Goal: Task Accomplishment & Management: Complete application form

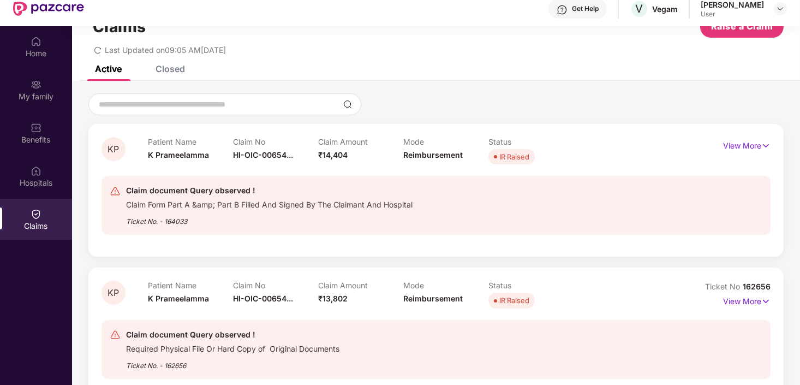
scroll to position [61, 0]
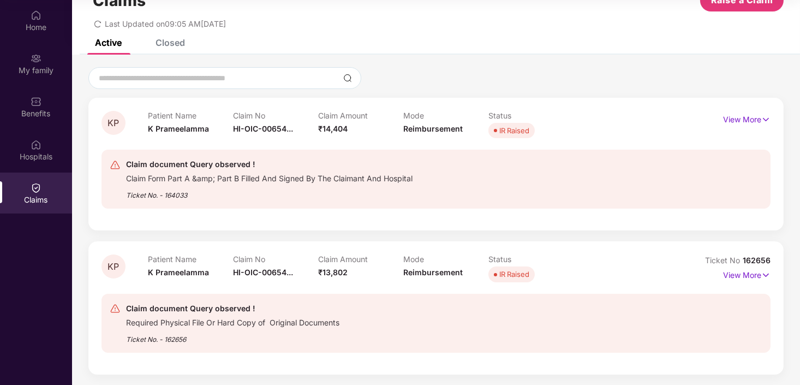
click at [204, 326] on div "Required Physical File Or Hard Copy of Original Documents" at bounding box center [232, 321] width 213 height 13
click at [244, 180] on div "Claim Form Part A &amp; Part B Filled And Signed By The Claimant And Hospital" at bounding box center [269, 177] width 286 height 13
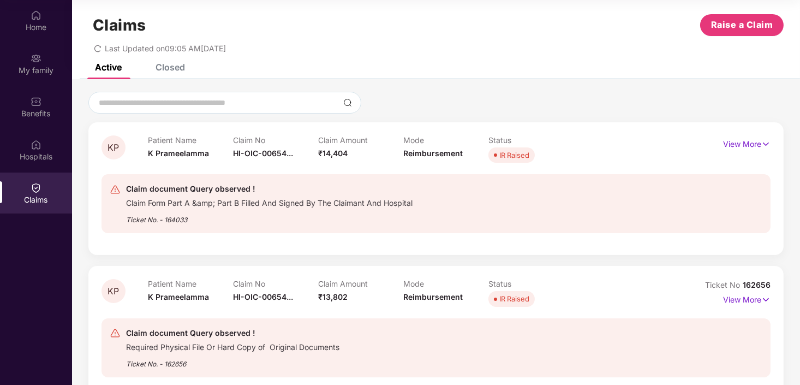
scroll to position [0, 0]
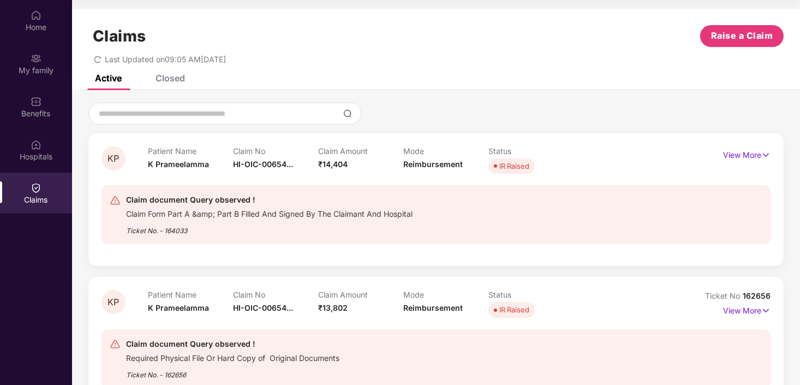
click at [161, 84] on div "Closed" at bounding box center [162, 78] width 46 height 24
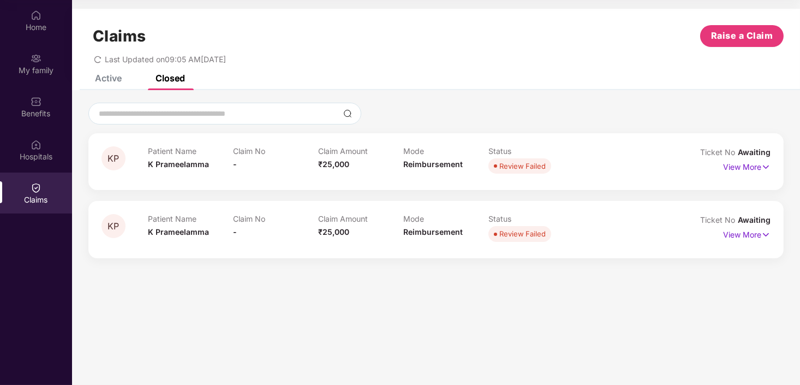
click at [121, 86] on div "Active" at bounding box center [100, 78] width 43 height 24
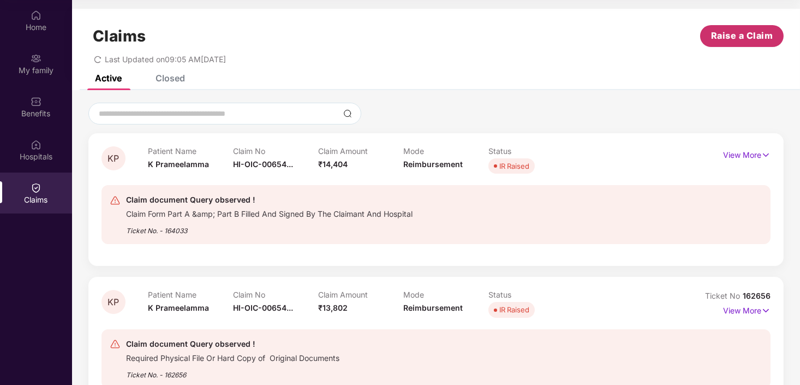
click at [763, 31] on span "Raise a Claim" at bounding box center [742, 36] width 62 height 14
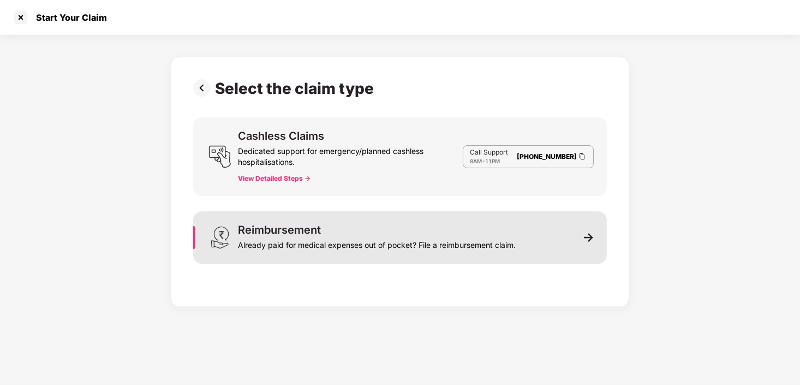
click at [548, 232] on div "Reimbursement Already paid for medical expenses out of pocket? File a reimburse…" at bounding box center [400, 237] width 414 height 52
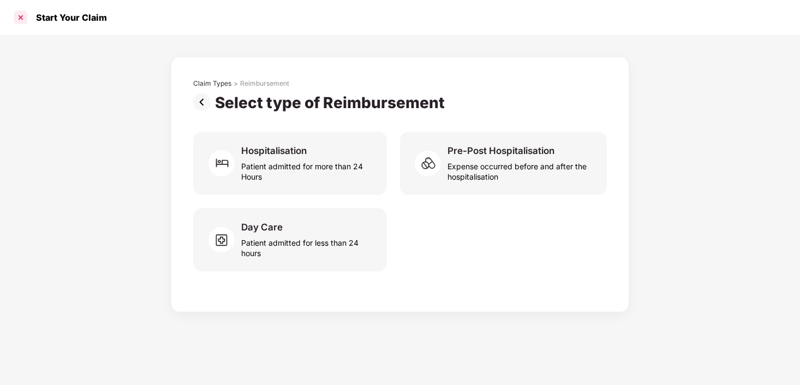
click at [24, 13] on div at bounding box center [20, 17] width 17 height 17
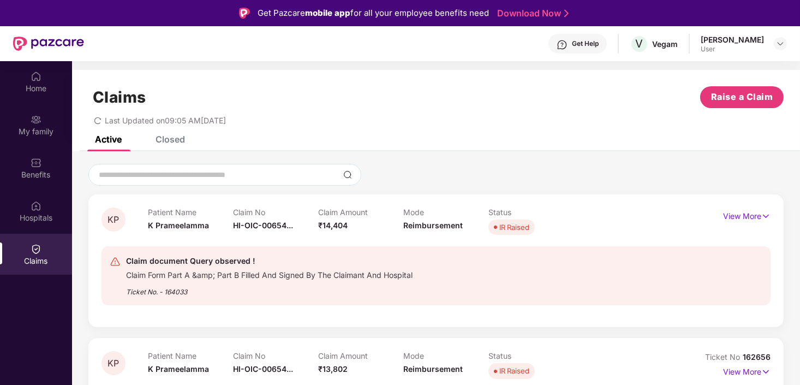
click at [584, 45] on div "Get Help" at bounding box center [585, 43] width 27 height 9
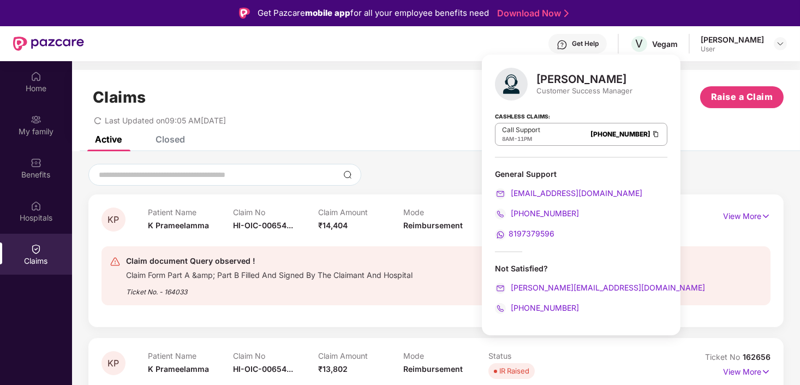
click at [594, 132] on div "Call Support 8AM - 11PM [PHONE_NUMBER]" at bounding box center [581, 134] width 172 height 23
click at [584, 88] on div "Customer Success Manager" at bounding box center [584, 91] width 96 height 10
drag, startPoint x: 584, startPoint y: 88, endPoint x: 569, endPoint y: 80, distance: 17.3
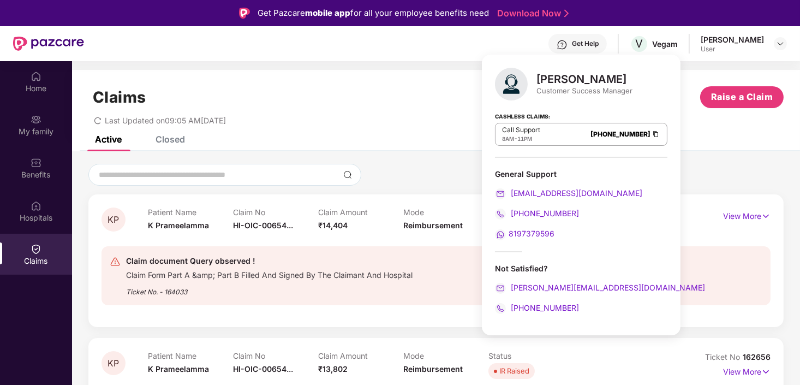
click at [569, 80] on div "[PERSON_NAME]" at bounding box center [584, 79] width 96 height 13
click at [515, 265] on div "Not Satisfied?" at bounding box center [581, 268] width 172 height 10
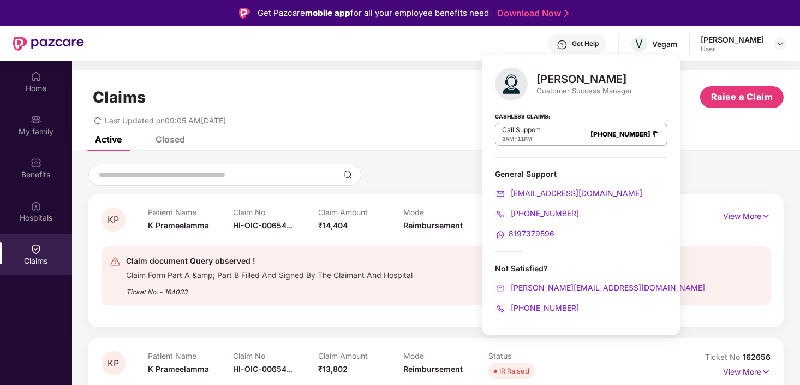
drag, startPoint x: 515, startPoint y: 265, endPoint x: 514, endPoint y: 168, distance: 97.1
click at [514, 168] on div "[PERSON_NAME] Customer Success Manager Cashless Claims: Call Support 8AM - 11PM…" at bounding box center [581, 195] width 199 height 280
click at [514, 169] on div "General Support" at bounding box center [581, 174] width 172 height 10
drag, startPoint x: 514, startPoint y: 168, endPoint x: 619, endPoint y: 145, distance: 107.2
click at [619, 145] on div "Call Support 8AM - 11PM [PHONE_NUMBER]" at bounding box center [581, 134] width 172 height 23
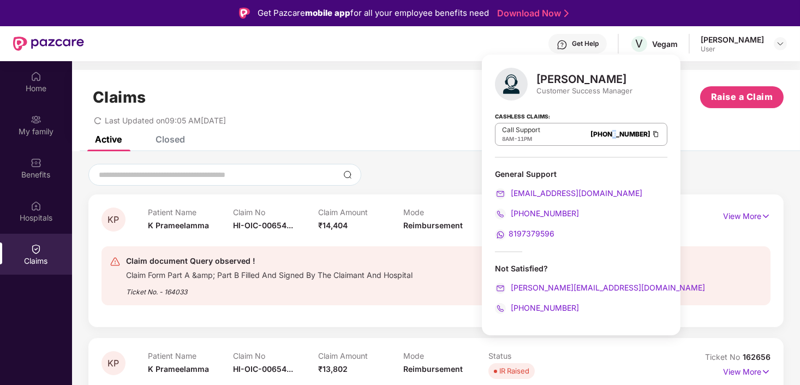
click at [619, 145] on div "Call Support 8AM - 11PM [PHONE_NUMBER]" at bounding box center [581, 134] width 172 height 23
click at [506, 134] on div "8AM - 11PM" at bounding box center [521, 138] width 38 height 9
click at [400, 140] on div "Active Closed" at bounding box center [436, 143] width 728 height 15
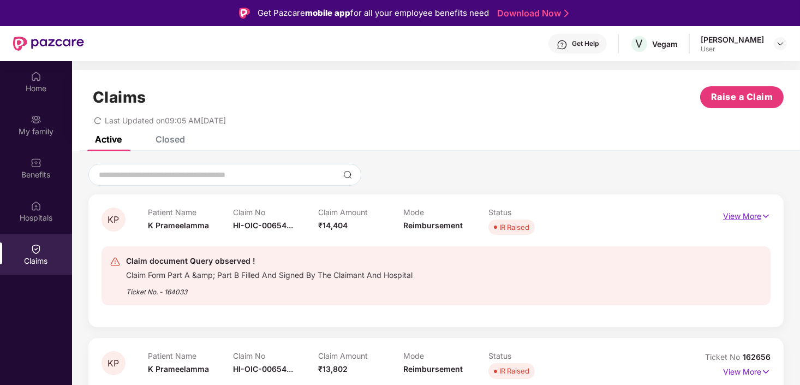
click at [737, 216] on p "View More" at bounding box center [746, 214] width 47 height 15
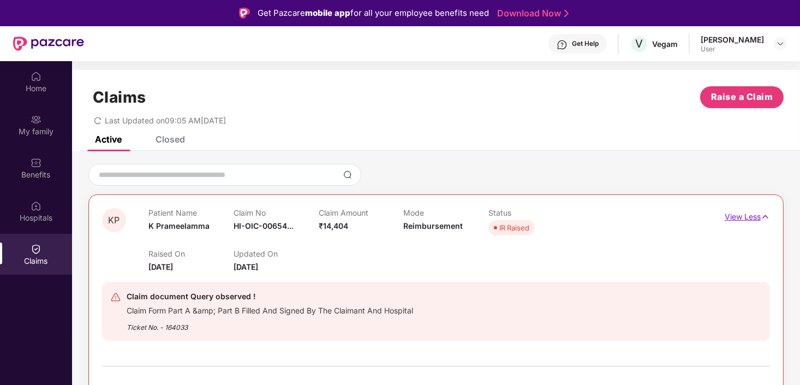
click at [731, 216] on p "View Less" at bounding box center [747, 215] width 45 height 15
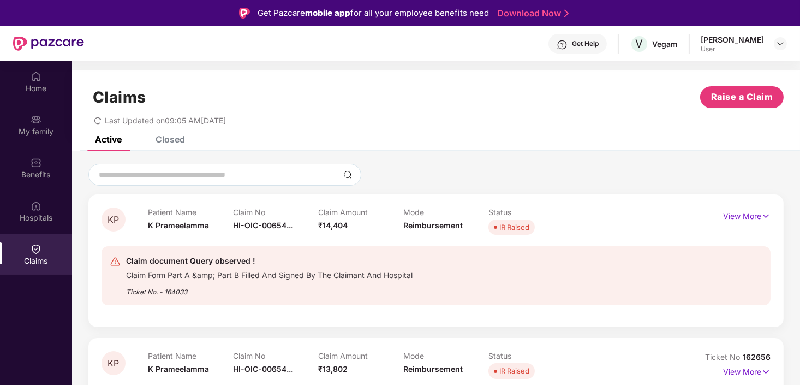
scroll to position [35, 0]
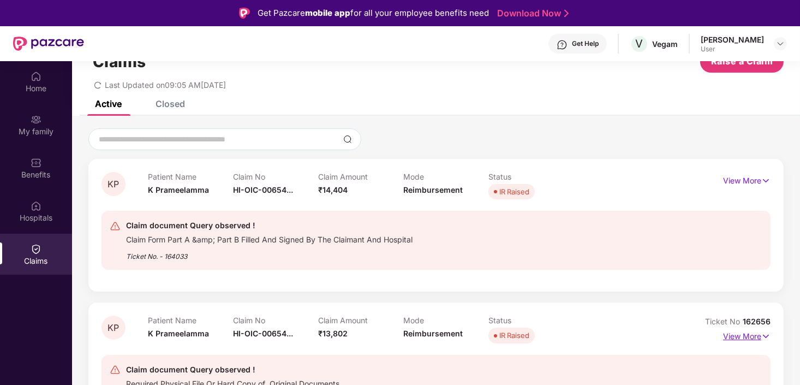
click at [737, 336] on p "View More" at bounding box center [746, 334] width 47 height 15
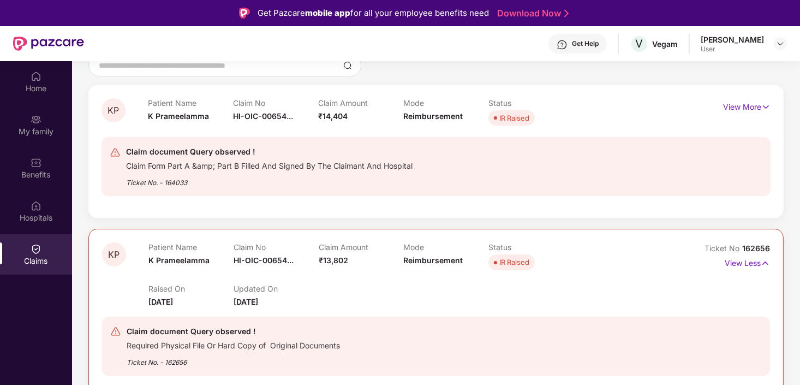
scroll to position [0, 0]
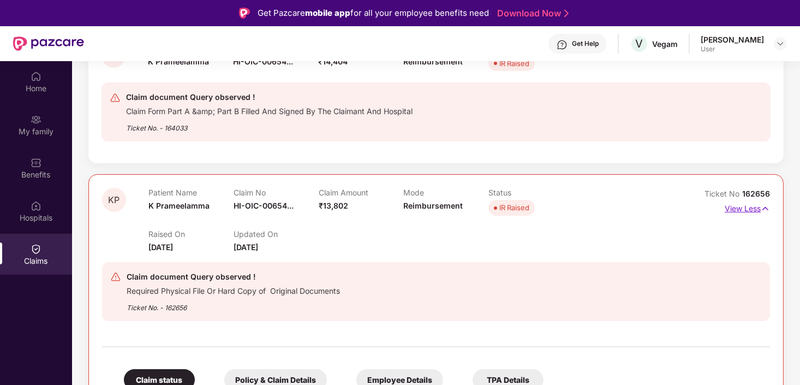
click at [742, 210] on p "View Less" at bounding box center [747, 207] width 45 height 15
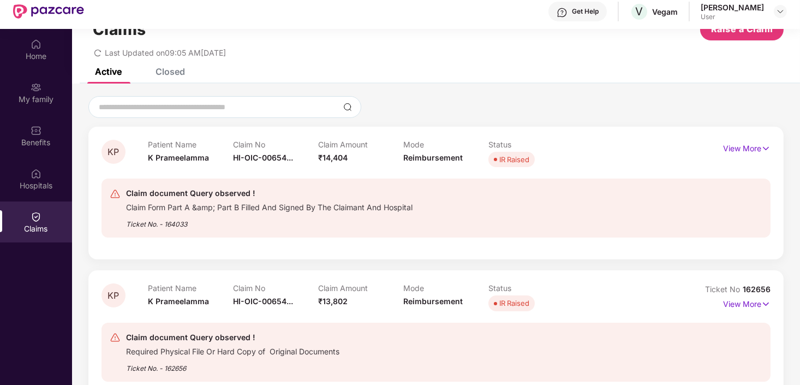
scroll to position [61, 0]
